Goal: Task Accomplishment & Management: Manage account settings

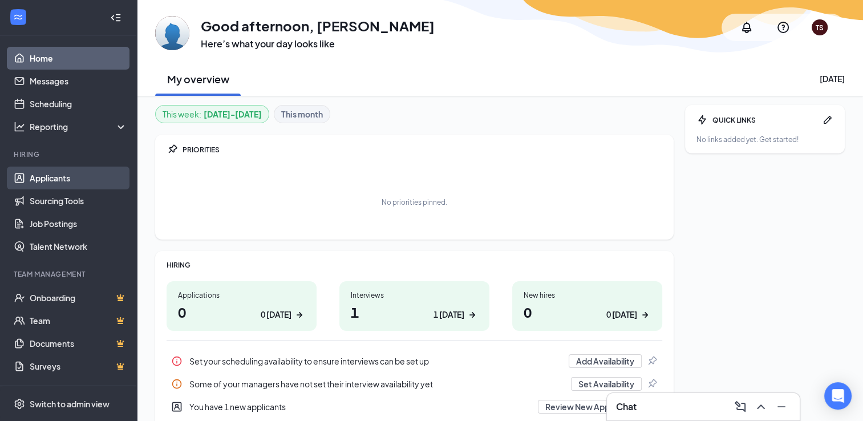
click at [48, 184] on link "Applicants" at bounding box center [79, 178] width 98 height 23
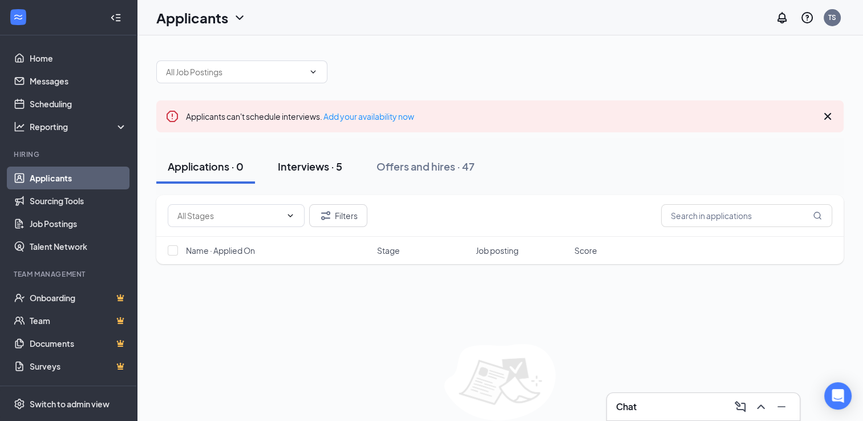
click at [310, 163] on div "Interviews · 5" at bounding box center [310, 166] width 64 height 14
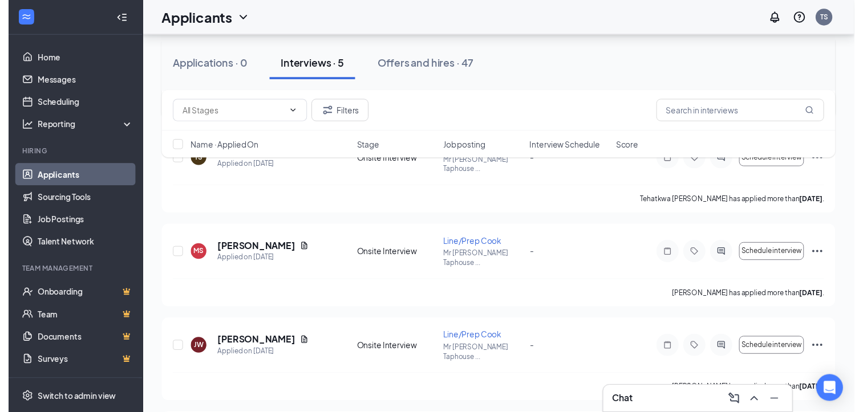
scroll to position [237, 0]
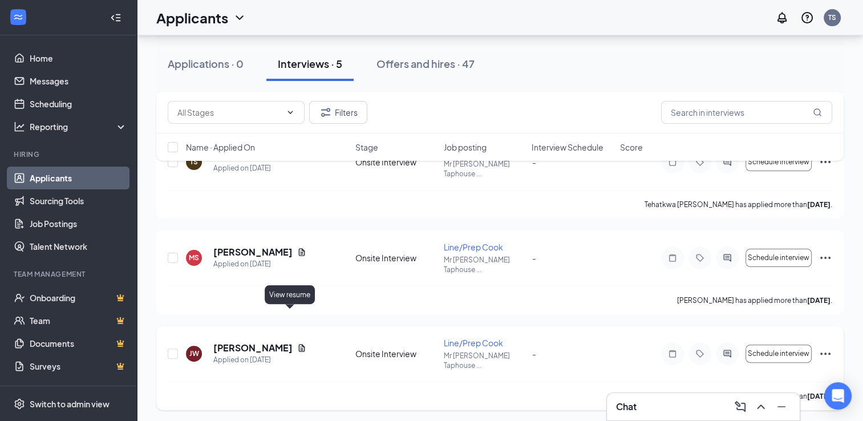
click at [299, 344] on icon "Document" at bounding box center [302, 347] width 6 height 7
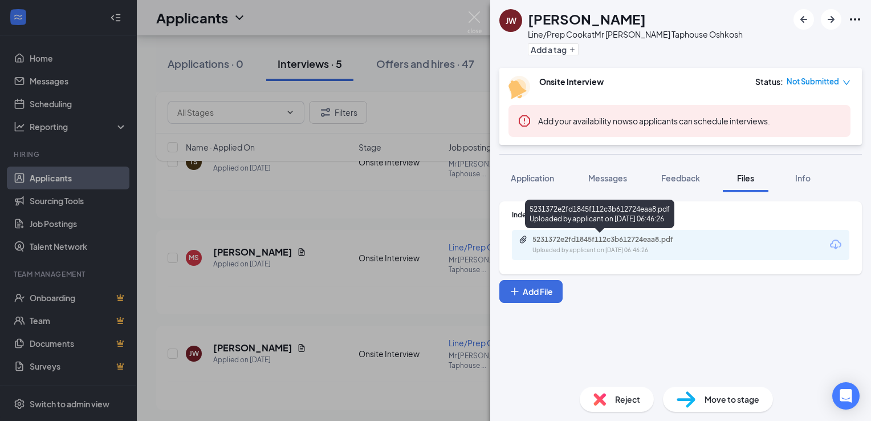
click at [645, 247] on div "Uploaded by applicant on [DATE] 06:46:26" at bounding box center [618, 250] width 171 height 9
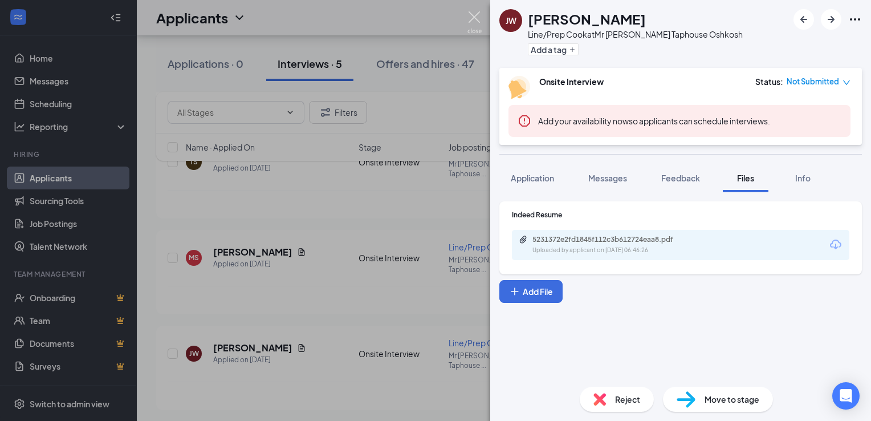
click at [473, 15] on img at bounding box center [475, 22] width 14 height 22
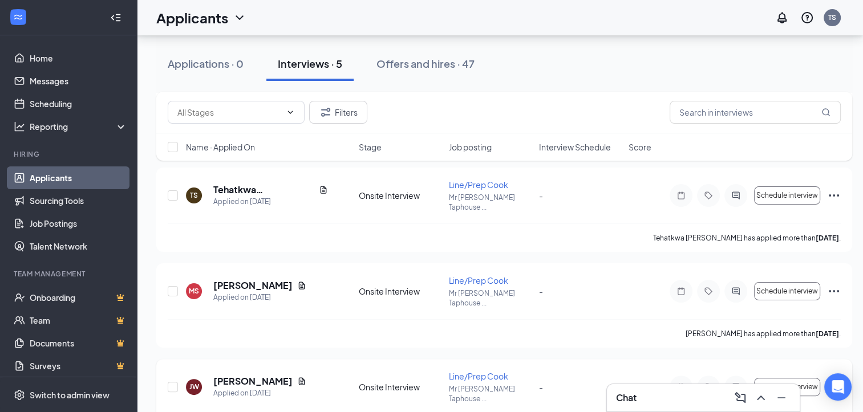
scroll to position [192, 0]
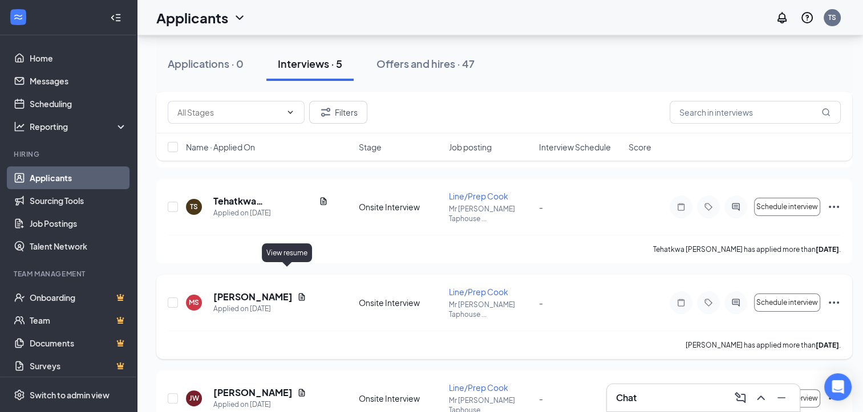
click at [299, 293] on icon "Document" at bounding box center [302, 296] width 6 height 7
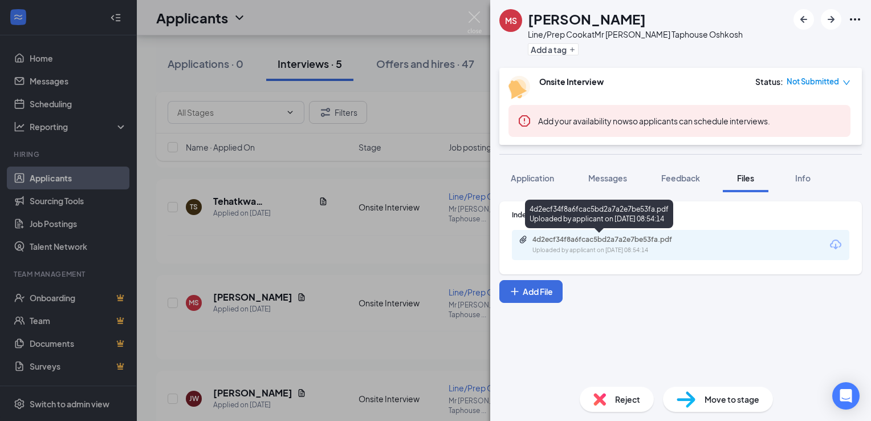
click at [606, 248] on div "Uploaded by applicant on [DATE] 08:54:14" at bounding box center [618, 250] width 171 height 9
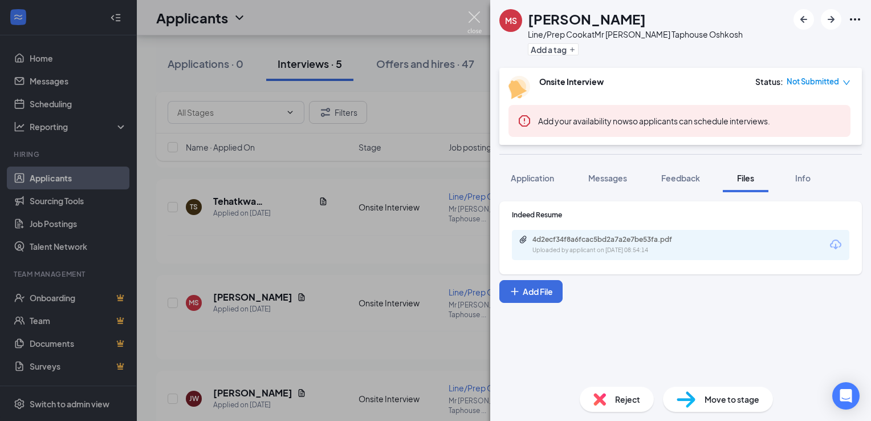
click at [472, 15] on img at bounding box center [475, 22] width 14 height 22
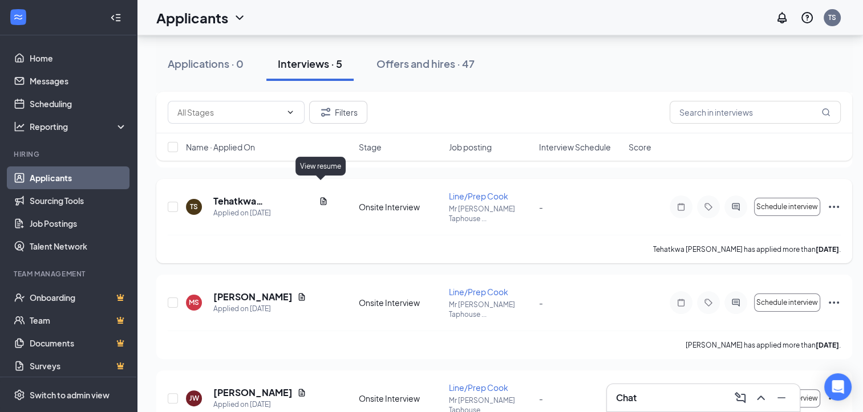
click at [322, 197] on icon "Document" at bounding box center [323, 201] width 9 height 9
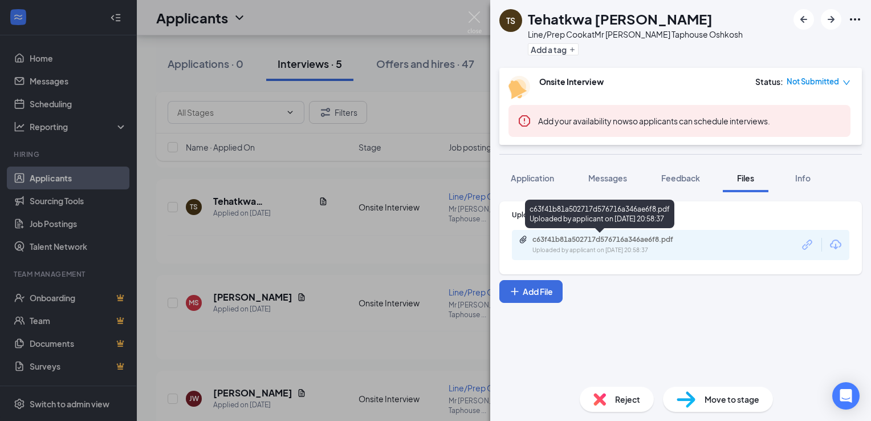
click at [611, 242] on div "c63f41b81a502717d576716a346ae6f8.pdf" at bounding box center [613, 239] width 160 height 9
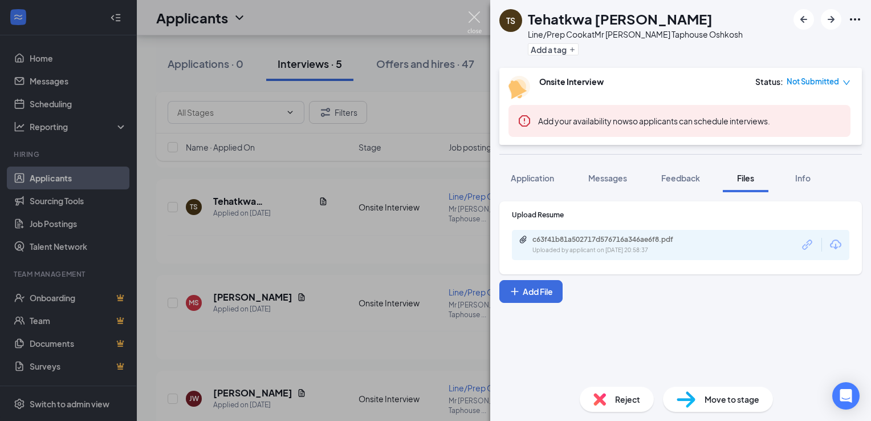
click at [474, 18] on img at bounding box center [475, 22] width 14 height 22
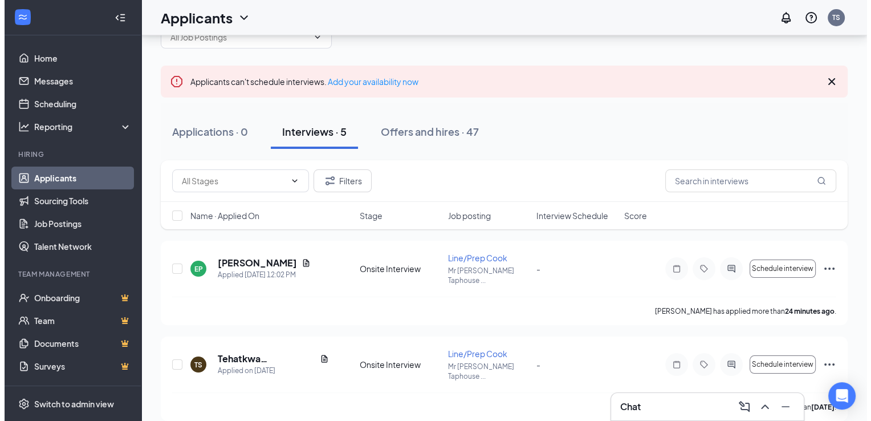
scroll to position [13, 0]
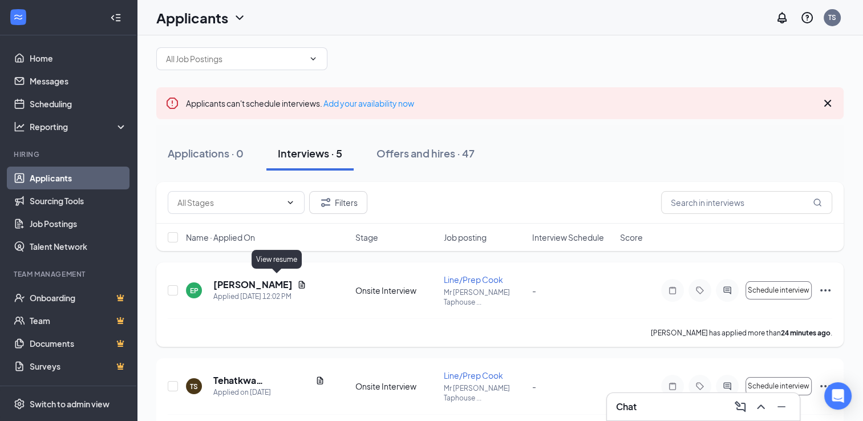
click at [297, 281] on icon "Document" at bounding box center [301, 284] width 9 height 9
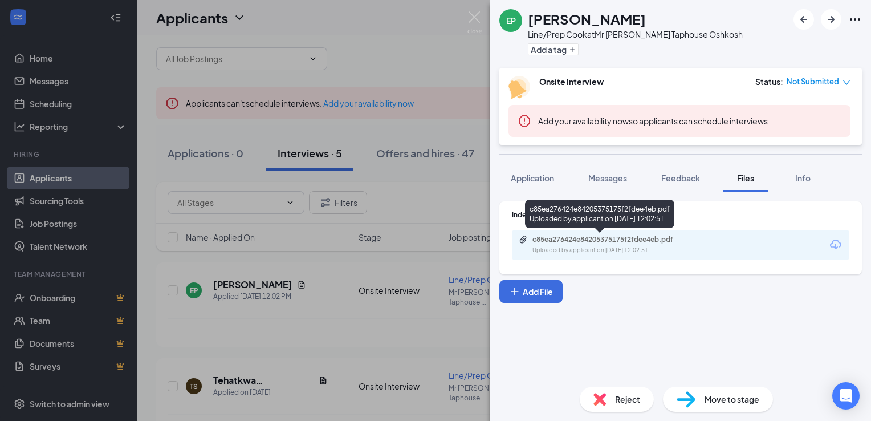
click at [606, 240] on div "c85ea276424e84205375175f2fdee4eb.pdf" at bounding box center [613, 239] width 160 height 9
